Goal: Navigation & Orientation: Understand site structure

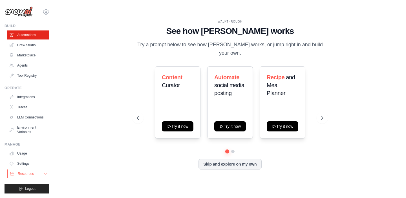
click at [26, 172] on span "Resources" at bounding box center [26, 173] width 16 height 5
click at [49, 12] on icon at bounding box center [46, 11] width 7 height 7
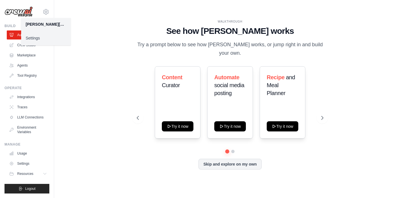
click at [35, 40] on link "Settings" at bounding box center [46, 38] width 50 height 10
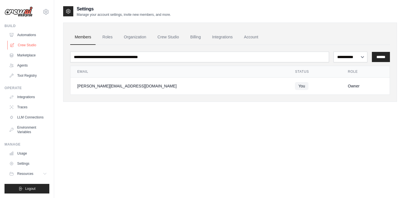
click at [33, 46] on link "Crew Studio" at bounding box center [28, 45] width 43 height 9
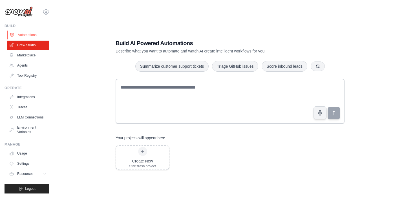
click at [35, 32] on link "Automations" at bounding box center [28, 34] width 43 height 9
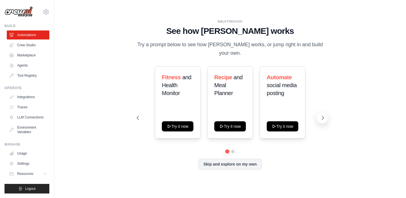
click at [324, 115] on icon at bounding box center [323, 118] width 6 height 6
click at [323, 115] on icon at bounding box center [323, 118] width 6 height 6
click at [396, 184] on div "WALKTHROUGH See how CrewAI works Try a prompt below to see how CrewAI works, or…" at bounding box center [230, 99] width 334 height 187
click at [26, 52] on link "Marketplace" at bounding box center [28, 55] width 43 height 9
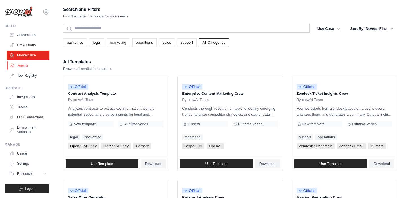
click at [22, 63] on link "Agents" at bounding box center [28, 65] width 43 height 9
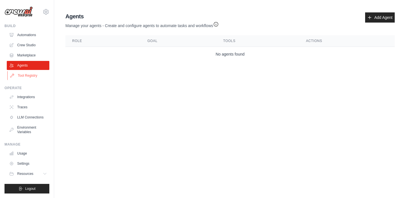
click at [23, 74] on link "Tool Registry" at bounding box center [28, 75] width 43 height 9
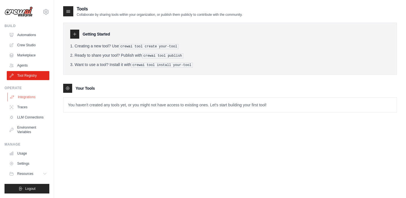
scroll to position [11, 0]
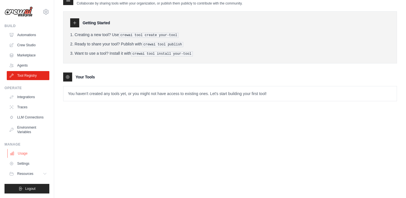
click at [23, 154] on link "Usage" at bounding box center [28, 153] width 43 height 9
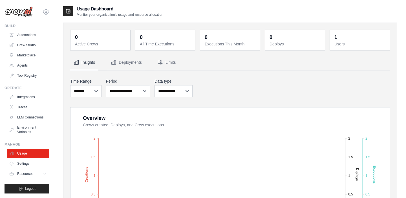
click at [24, 15] on img at bounding box center [19, 11] width 28 height 11
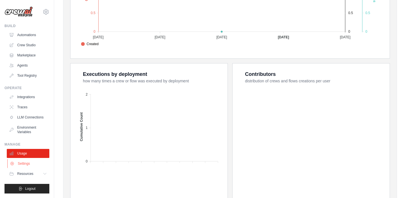
scroll to position [188, 0]
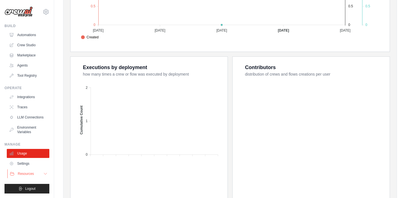
click at [27, 173] on span "Resources" at bounding box center [26, 173] width 16 height 5
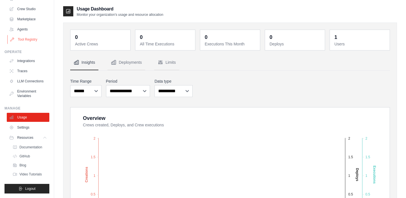
scroll to position [0, 0]
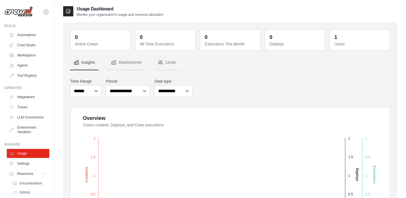
click at [46, 10] on icon at bounding box center [45, 11] width 5 height 5
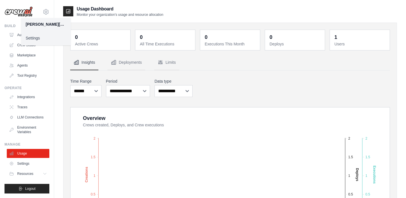
click at [32, 40] on link "Settings" at bounding box center [46, 38] width 50 height 10
